Goal: Communication & Community: Answer question/provide support

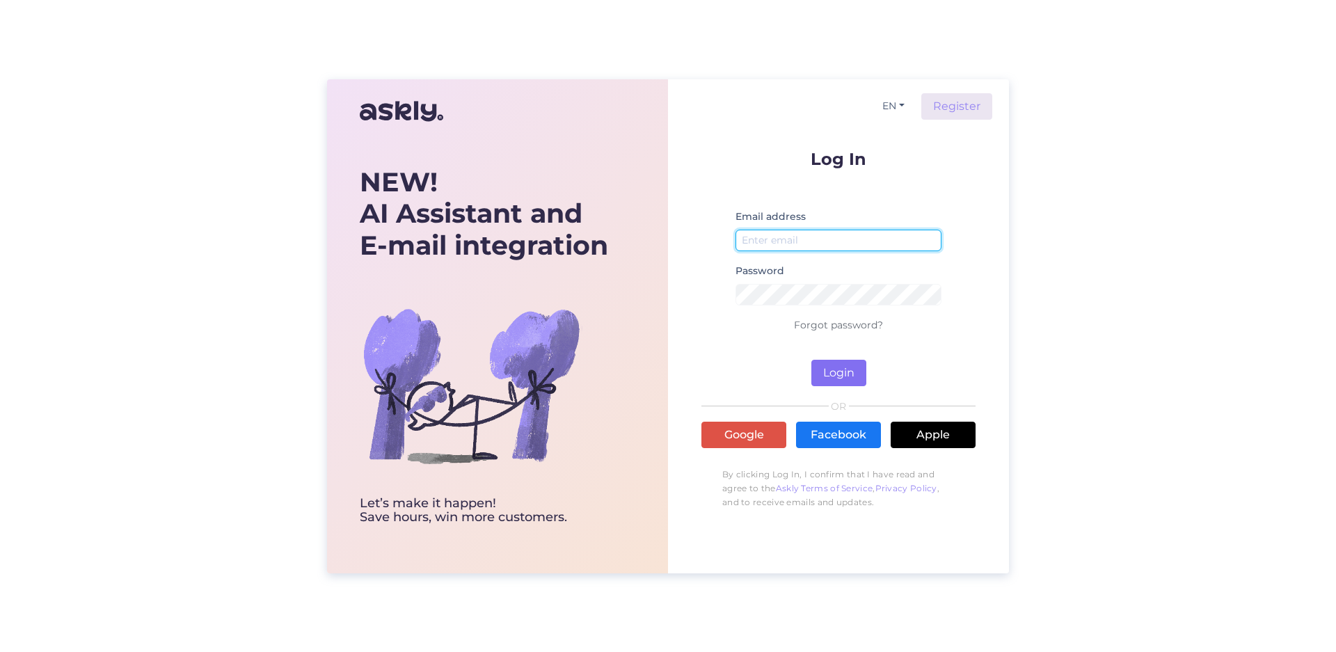
type input "[EMAIL_ADDRESS][DOMAIN_NAME]"
click at [845, 365] on button "Login" at bounding box center [839, 373] width 55 height 26
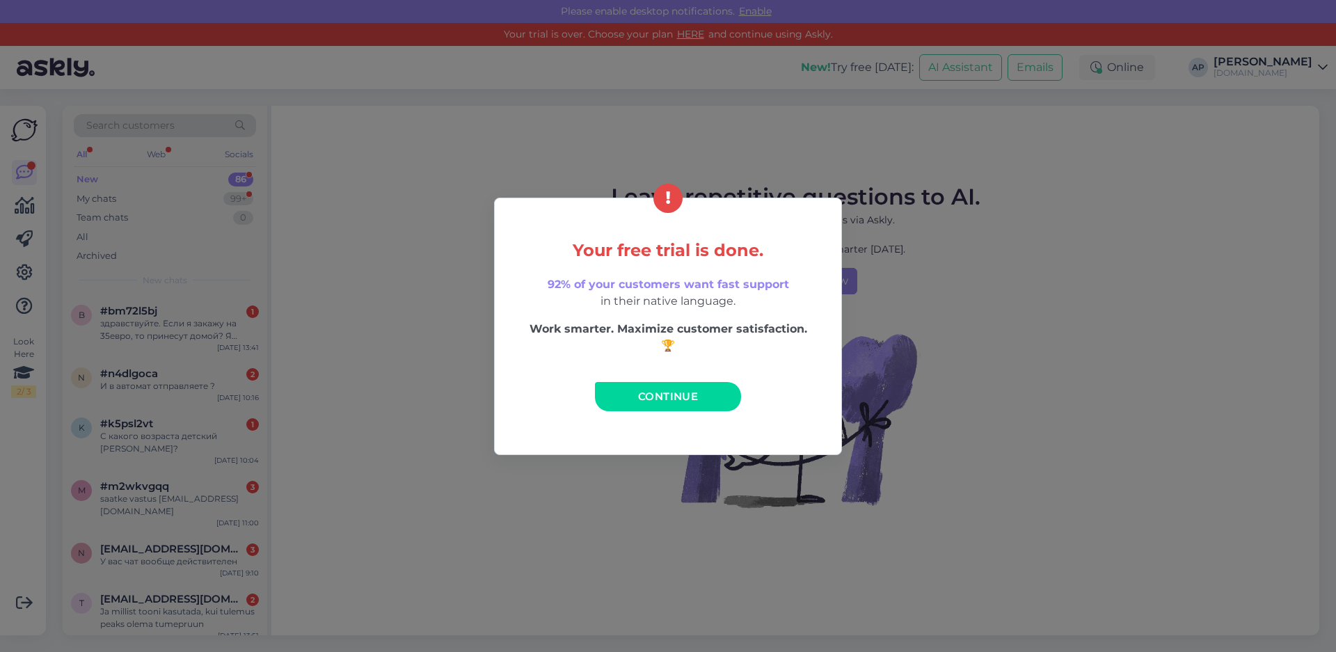
click at [664, 390] on span "Continue" at bounding box center [668, 396] width 60 height 13
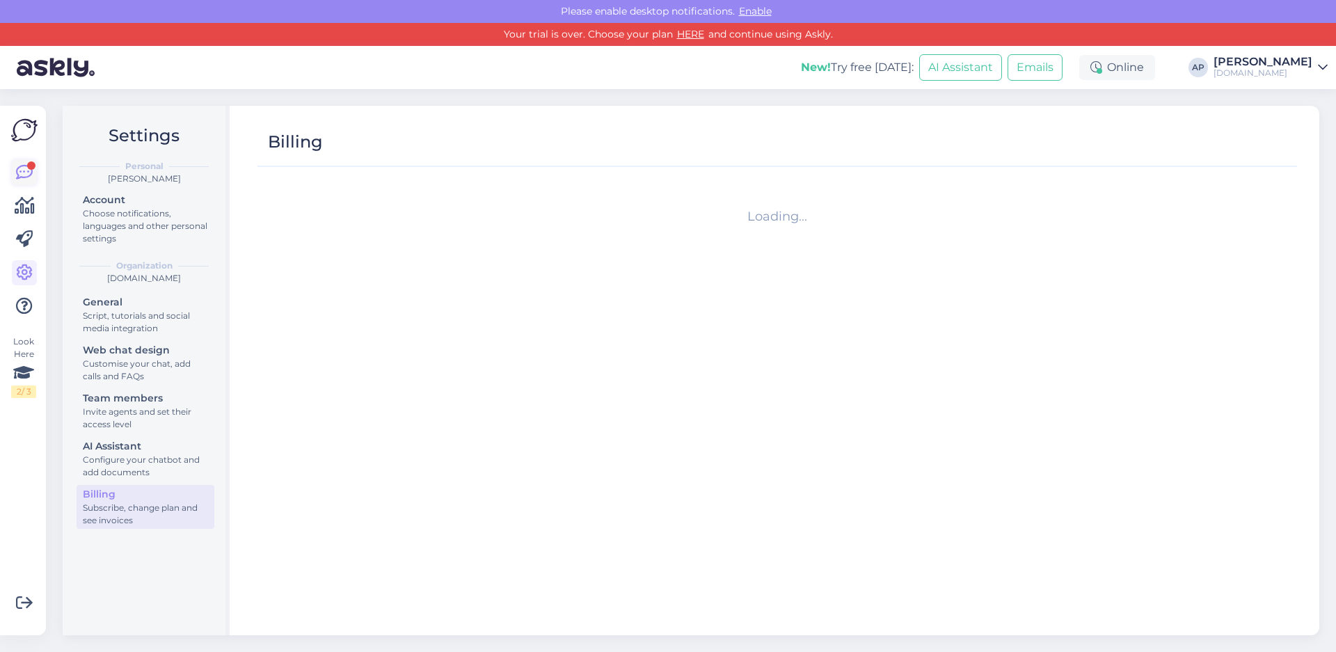
click at [17, 171] on icon at bounding box center [24, 172] width 17 height 17
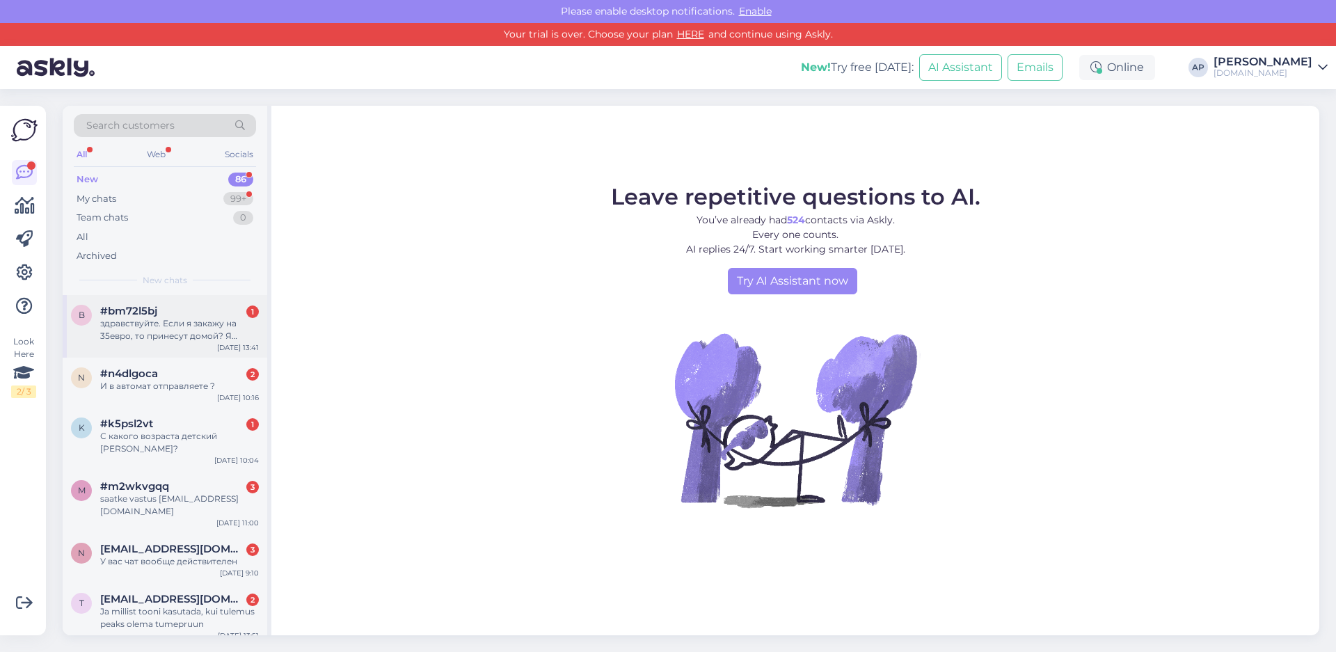
click at [181, 324] on div "здравствуйте. Если я закажу на 35евро, то принесут домой? Я правильно поняла?" at bounding box center [179, 329] width 159 height 25
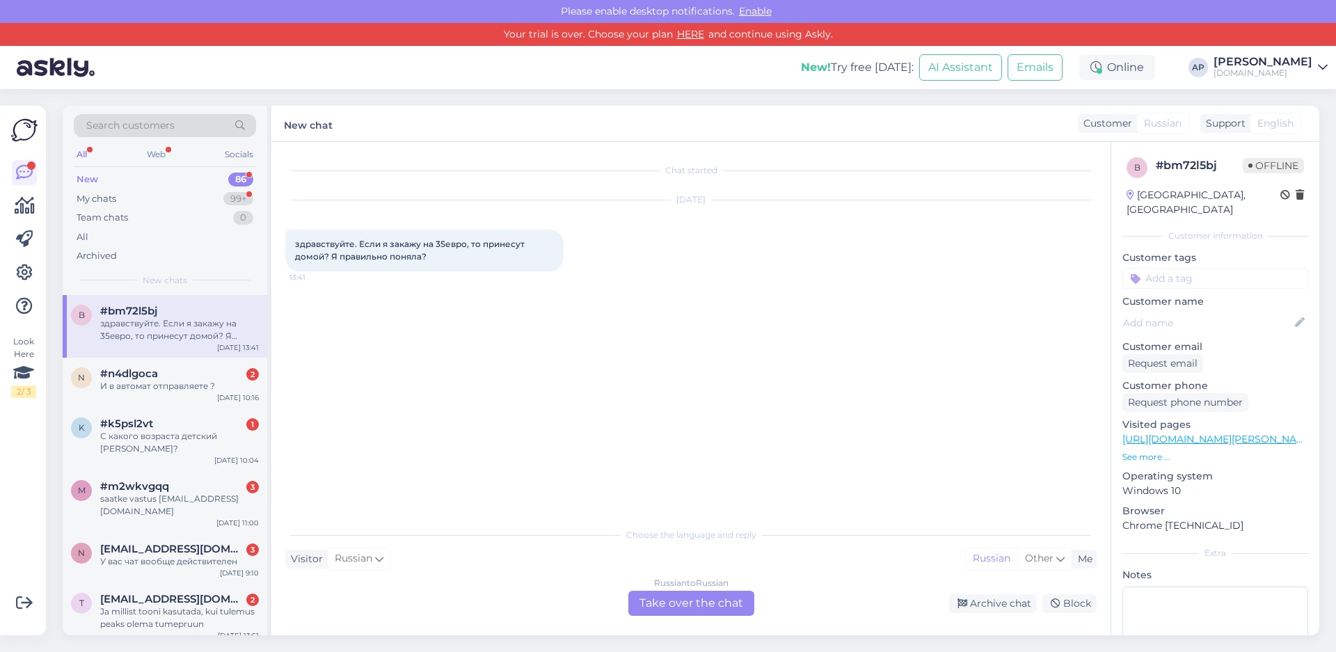
click at [661, 615] on div "Russian to Russian Take over the chat" at bounding box center [692, 603] width 126 height 25
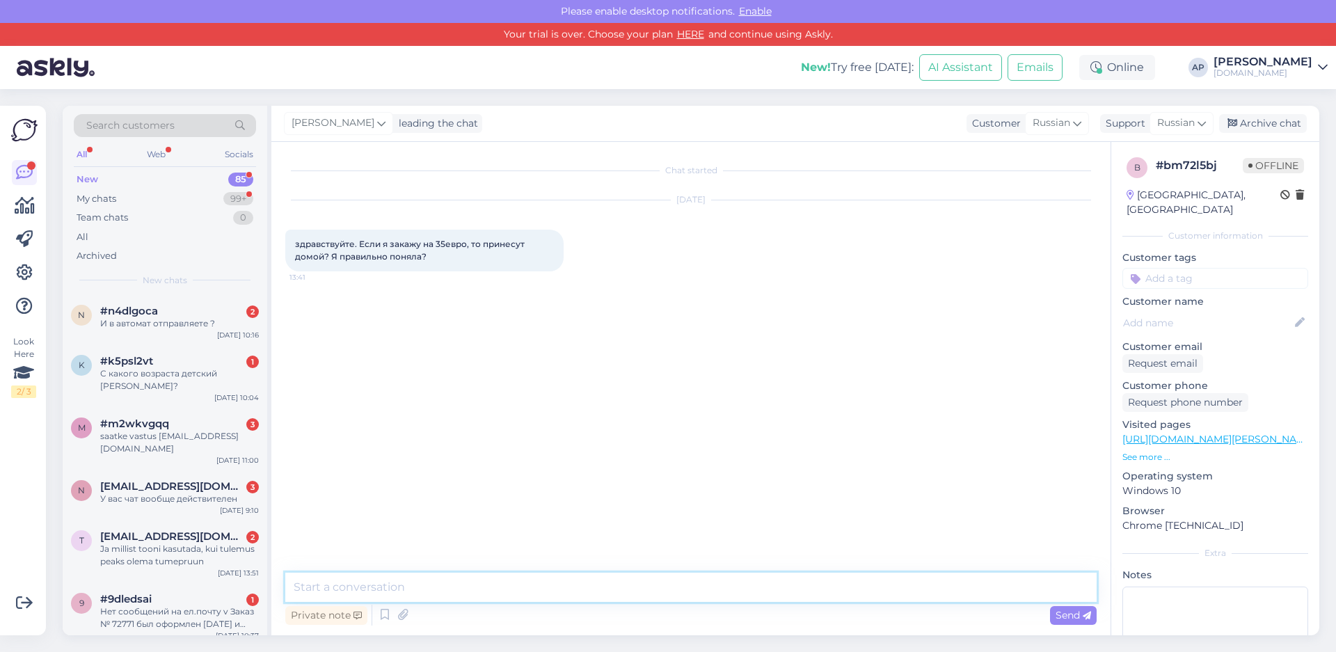
click at [528, 576] on textarea at bounding box center [691, 587] width 812 height 29
type textarea "L"
type textarea "Добрый день, это бесплатная доставка в почтовый автомат, при условии заказа на …"
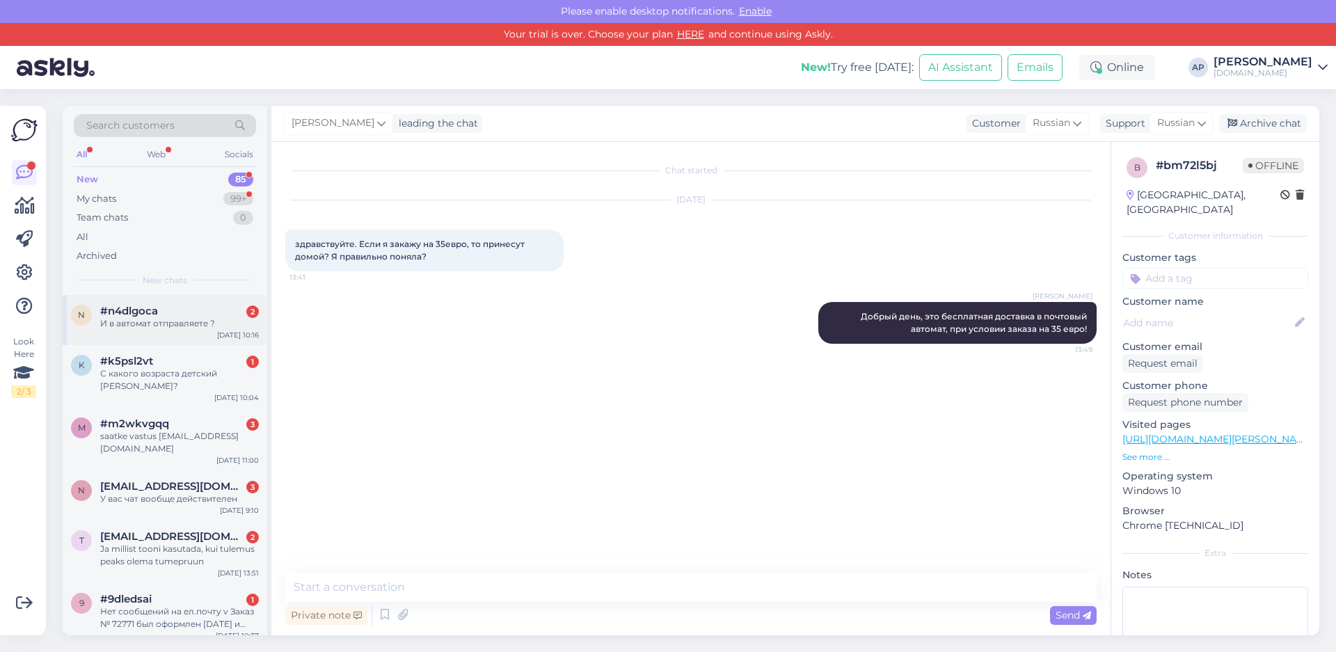
click at [152, 312] on span "#n4dlgoca" at bounding box center [129, 311] width 58 height 13
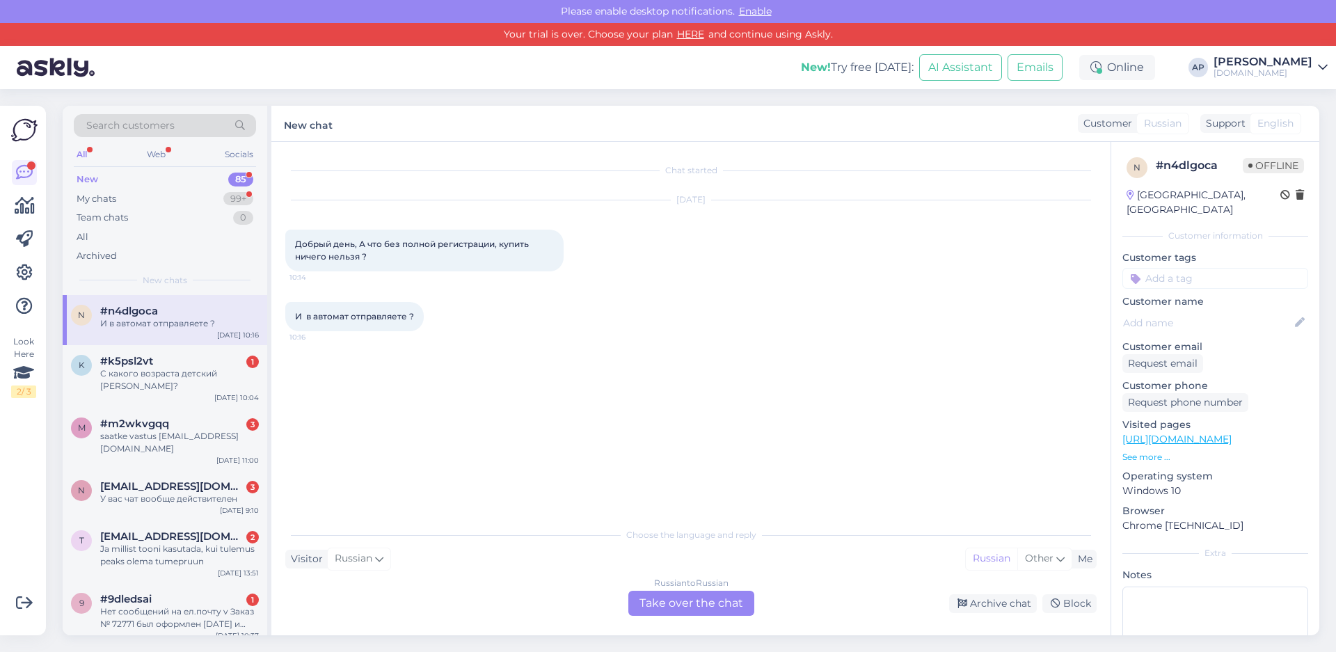
click at [727, 607] on div "Russian to Russian Take over the chat" at bounding box center [692, 603] width 126 height 25
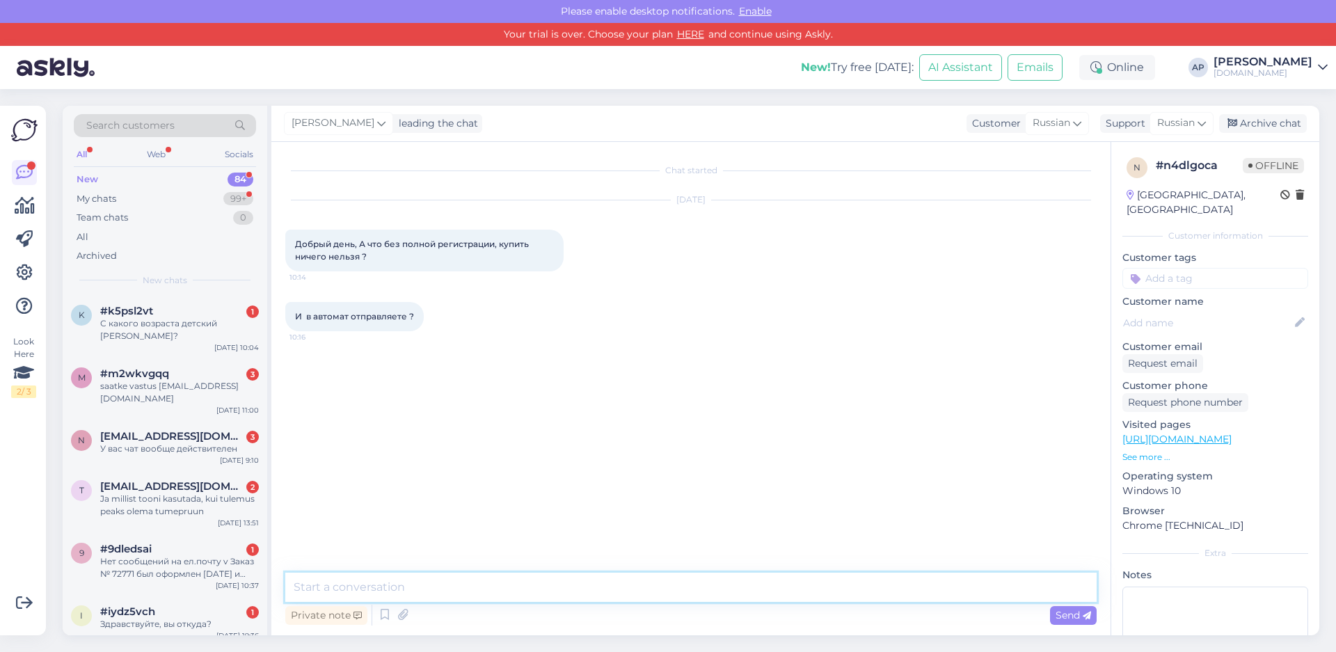
click at [511, 594] on textarea at bounding box center [691, 587] width 812 height 29
click at [653, 588] on textarea "Добрый день, можно без регистрации, но нужно указать" at bounding box center [691, 587] width 812 height 29
click at [775, 581] on textarea "Добрый день, можно без регистрации, но нужно заполнить поля обозначеные *" at bounding box center [691, 587] width 812 height 29
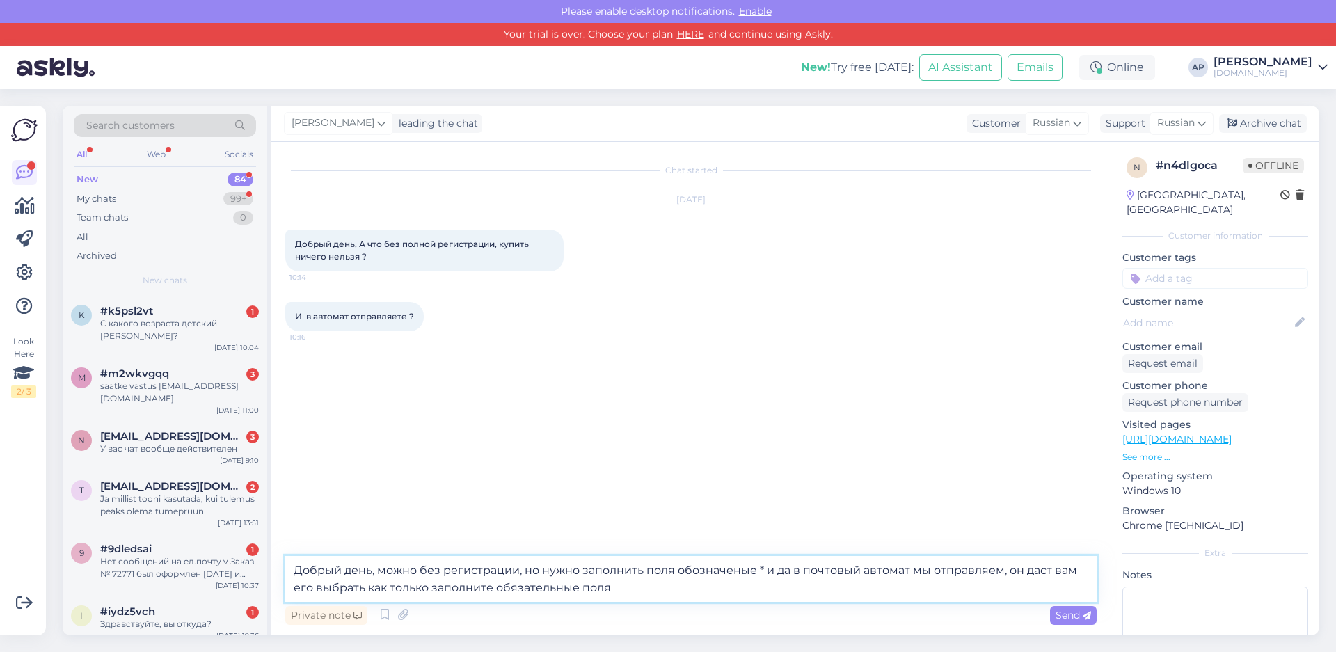
click at [698, 566] on textarea "Добрый день, можно без регистрации, но нужно заполнить поля обозначеные * и да …" at bounding box center [691, 579] width 812 height 46
click at [739, 562] on textarea "Добрый день, можно без регистрации, но нужно заполнить поля обозначеные * и да …" at bounding box center [691, 579] width 812 height 46
click at [683, 586] on textarea "Добрый день, можно без регистрации, но нужно заполнить поля обозначенные * и да…" at bounding box center [691, 579] width 812 height 46
type textarea "Добрый день, можно без регистрации, но нужно заполнить поля обозначенные * и да…"
click at [1083, 619] on icon at bounding box center [1087, 616] width 8 height 8
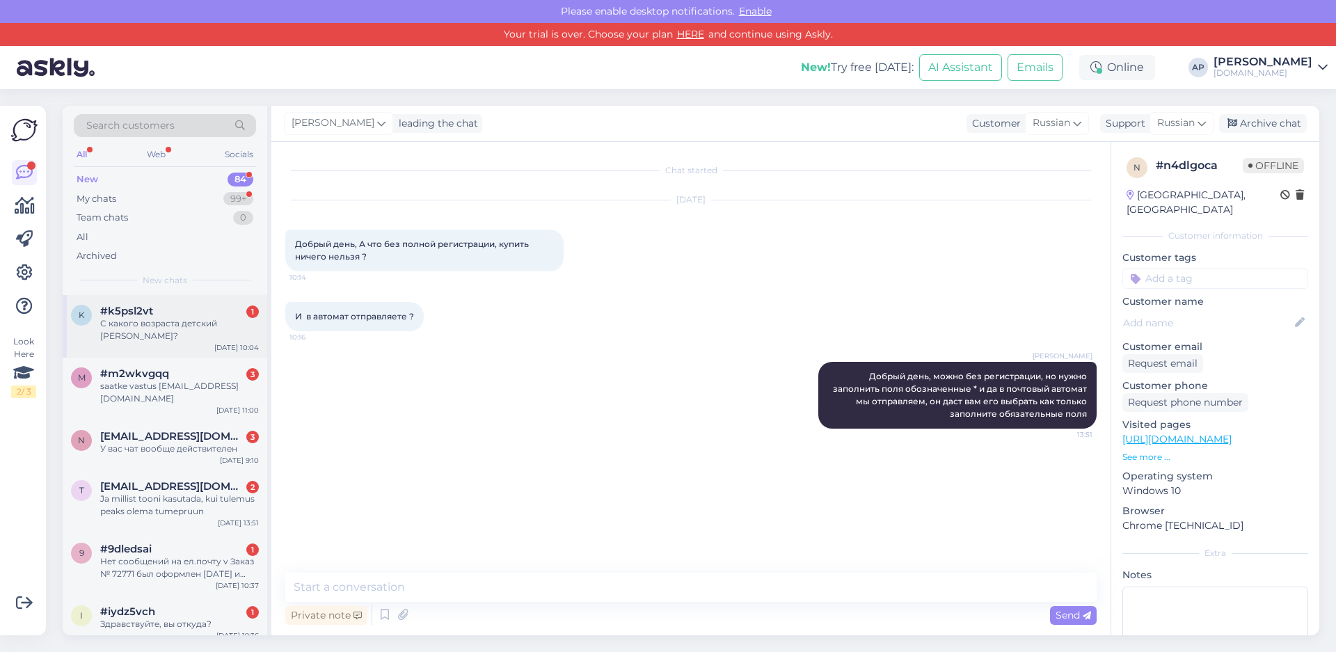
click at [179, 325] on div "С какого возраста детский [PERSON_NAME]?" at bounding box center [179, 329] width 159 height 25
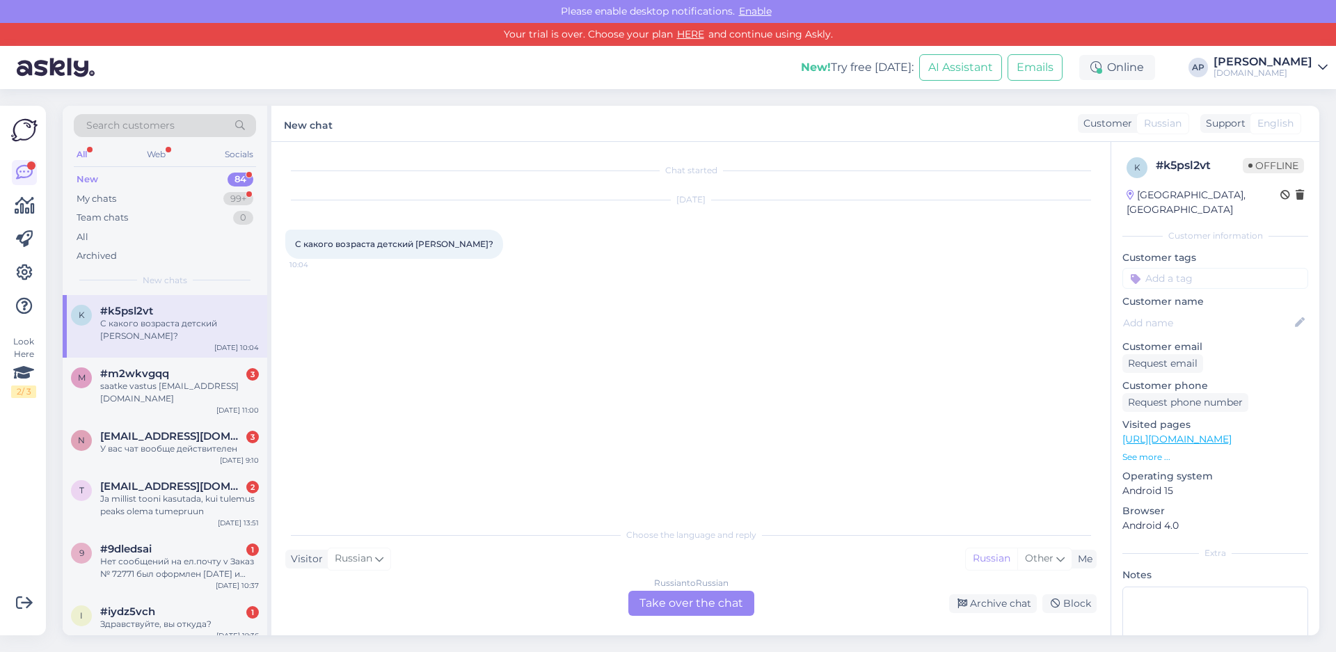
click at [654, 601] on div "Russian to Russian Take over the chat" at bounding box center [692, 603] width 126 height 25
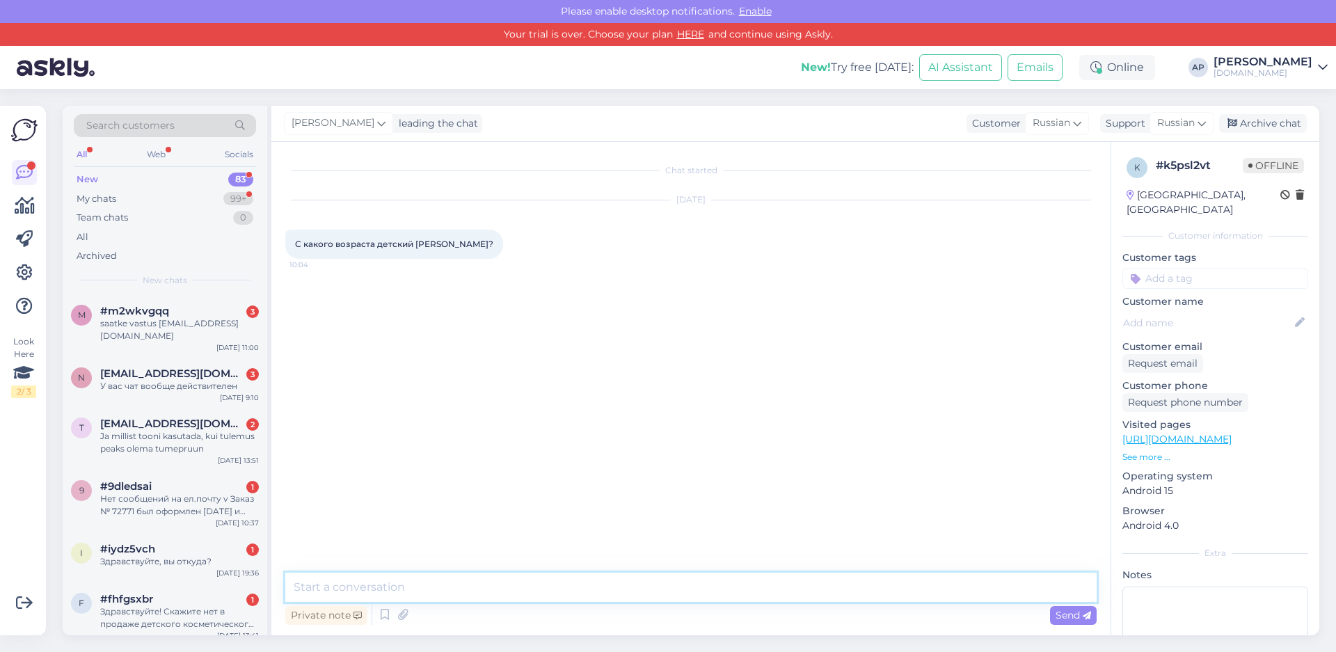
click at [488, 576] on textarea at bounding box center [691, 587] width 812 height 29
type textarea "Есть с 3+, есть с 0+, эта информация указана на товаре!"
